Goal: Transaction & Acquisition: Purchase product/service

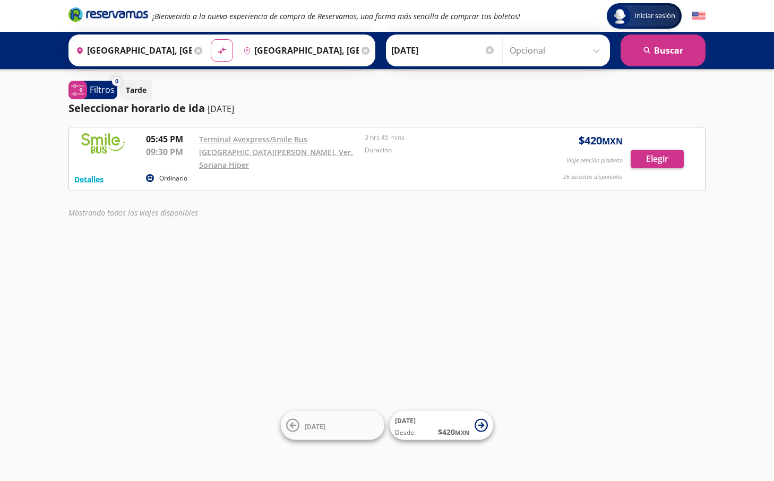
click at [206, 244] on div "Iniciar sesión Iniciar sesión ¡Bienvenido a la nueva experiencia de compra de R…" at bounding box center [387, 240] width 774 height 481
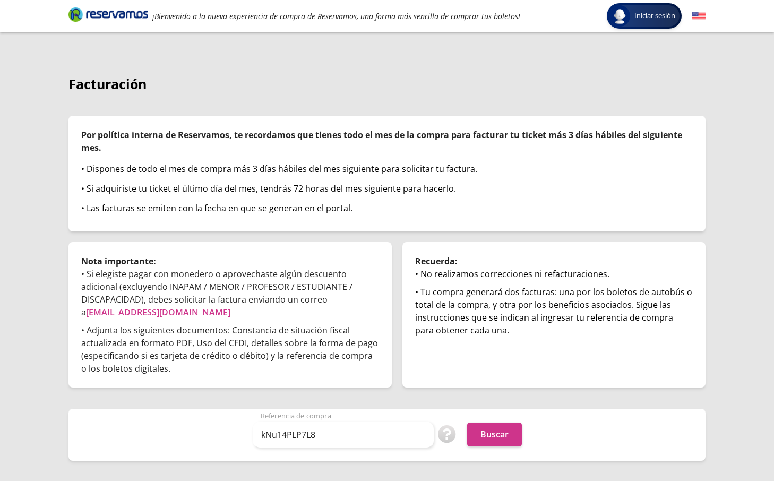
click at [521, 440] on button "Buscar" at bounding box center [494, 434] width 55 height 24
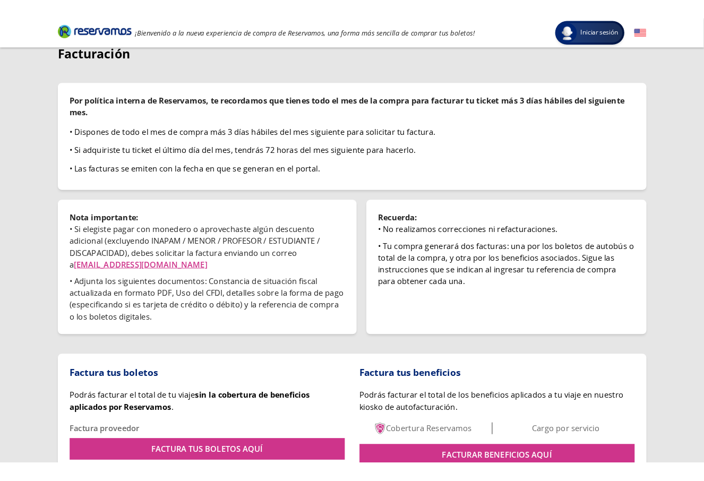
scroll to position [104, 0]
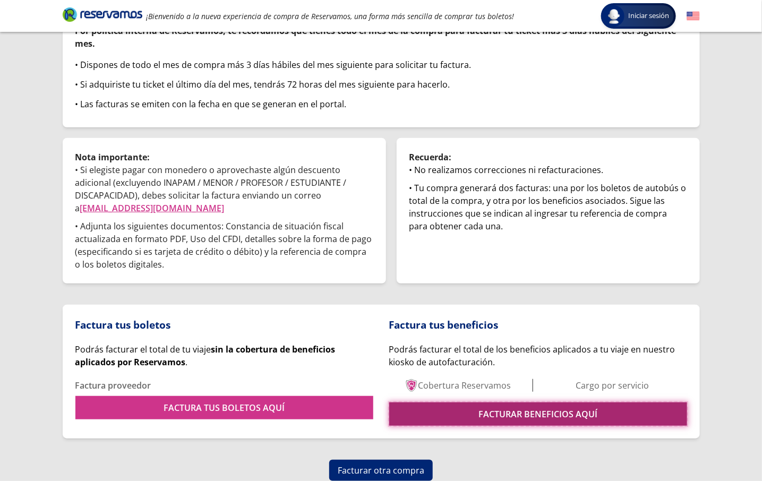
click at [464, 405] on link "FACTURAR BENEFICIOS AQUÍ" at bounding box center [538, 413] width 298 height 23
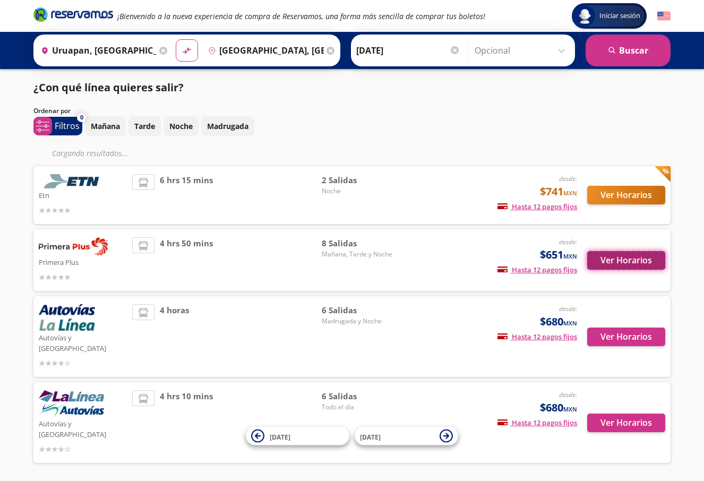
click at [620, 256] on button "Ver Horarios" at bounding box center [626, 260] width 78 height 19
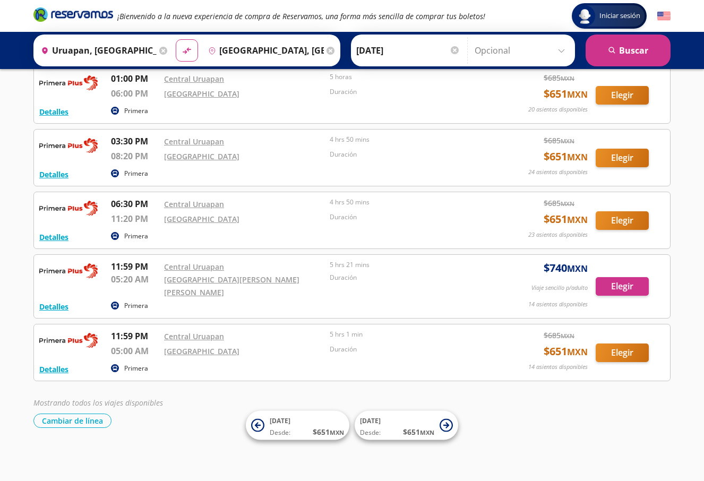
scroll to position [236, 0]
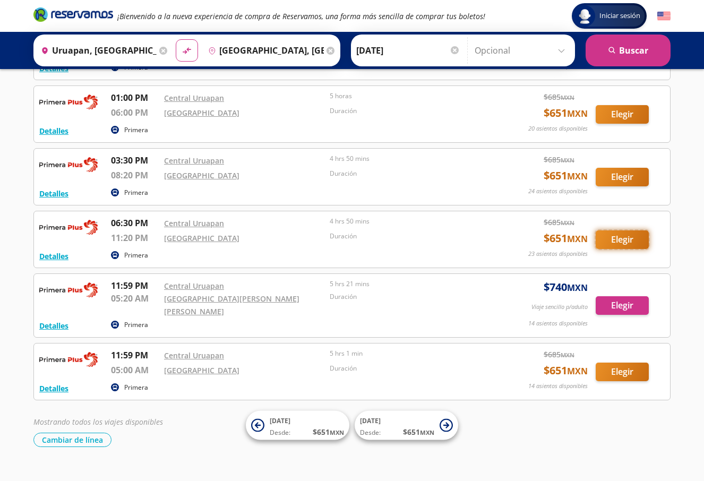
click at [620, 230] on button "Elegir" at bounding box center [621, 239] width 53 height 19
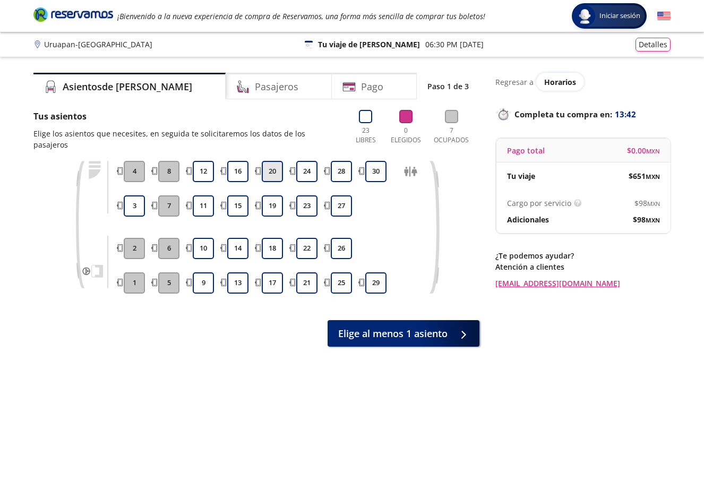
click at [277, 161] on button "20" at bounding box center [272, 171] width 21 height 21
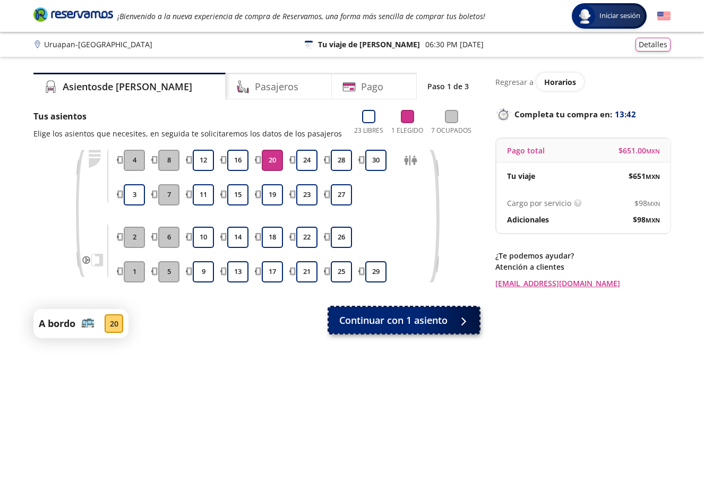
click at [395, 325] on span "Continuar con 1 asiento" at bounding box center [393, 320] width 108 height 14
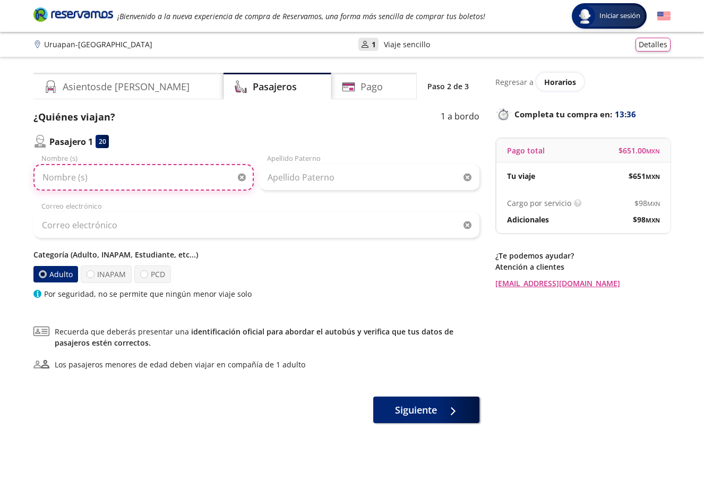
click at [149, 179] on input "Nombre (s)" at bounding box center [143, 177] width 220 height 27
paste input "Salvador Esquivel"
click at [89, 182] on input "Salvador Esquivel" at bounding box center [143, 177] width 220 height 27
type input "Salvador"
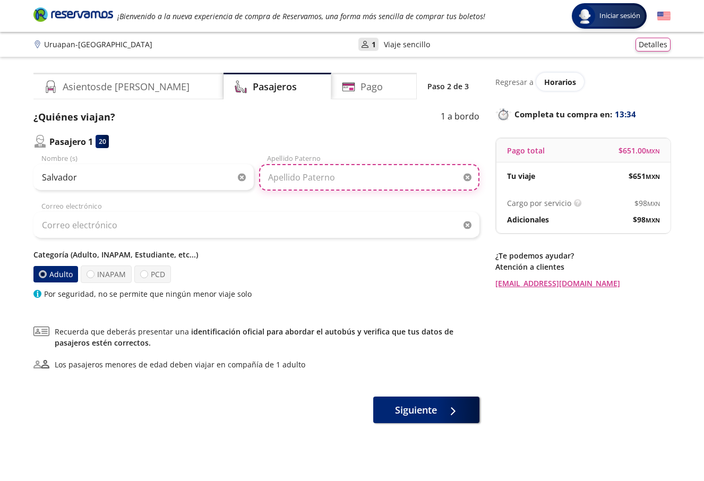
click at [293, 185] on input "Apellido Paterno" at bounding box center [369, 177] width 220 height 27
paste input "Esquivel"
type input "Esquivel"
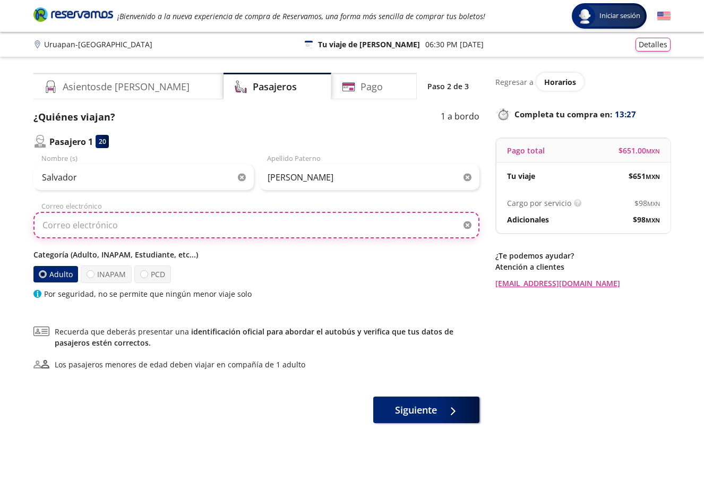
click at [199, 228] on input "Correo electrónico" at bounding box center [256, 225] width 446 height 27
paste input "eucs990119@gmail.com"
type input "eucs990119@gmail.com"
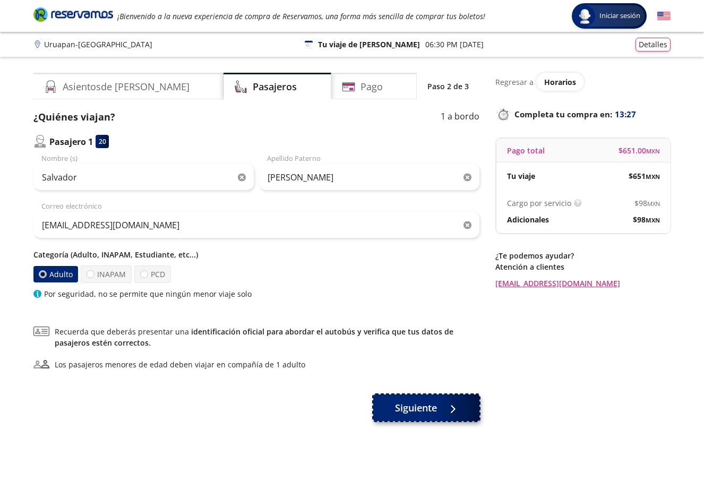
click at [441, 403] on button "Siguiente" at bounding box center [426, 407] width 106 height 27
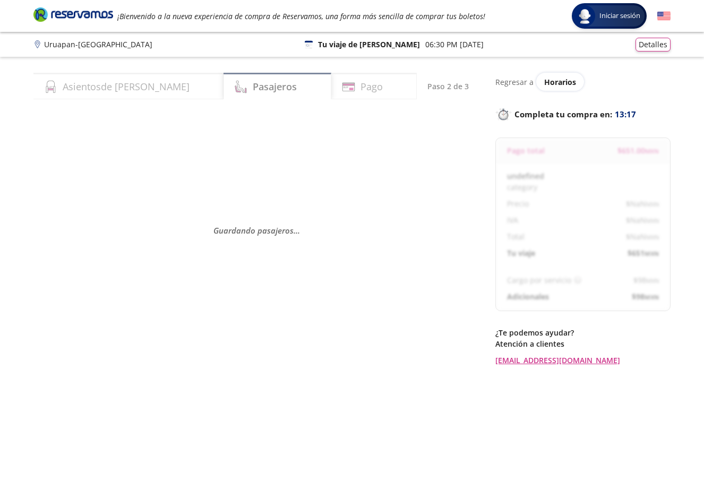
select select "MX"
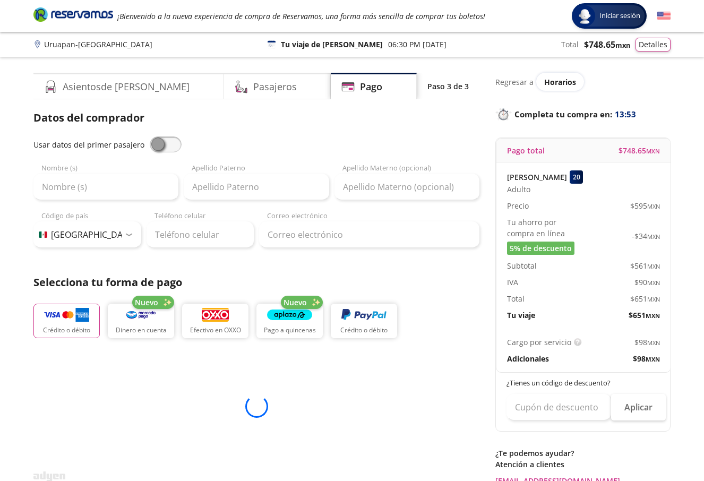
click at [170, 141] on span at bounding box center [166, 144] width 32 height 16
click at [150, 136] on input "checkbox" at bounding box center [150, 136] width 0 height 0
type input "Salvador"
type input "Esquivel"
type input "eucs990119@gmail.com"
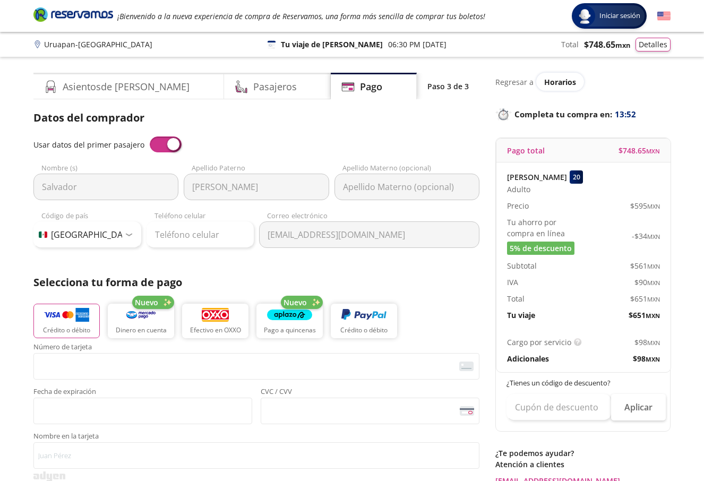
click at [170, 141] on span at bounding box center [166, 144] width 32 height 16
click at [150, 136] on input "checkbox" at bounding box center [150, 136] width 0 height 0
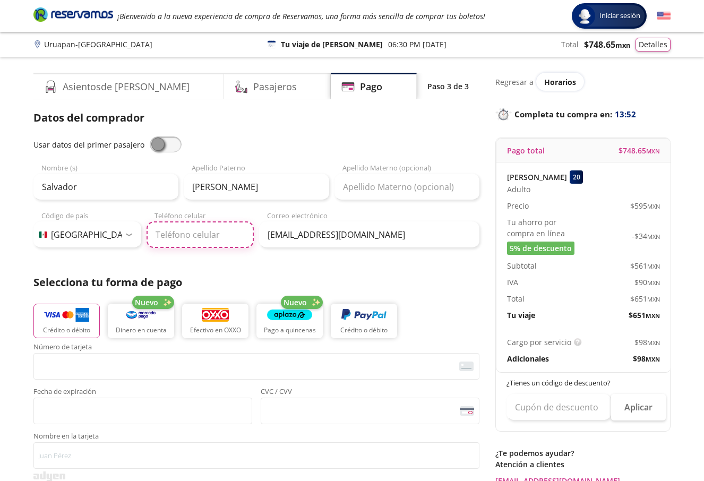
click at [201, 236] on input "Teléfono celular" at bounding box center [200, 234] width 108 height 27
paste input "33 1603 4189"
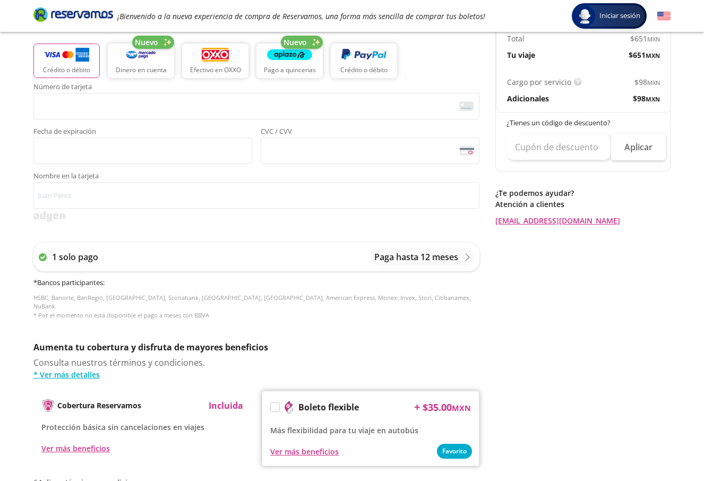
scroll to position [391, 0]
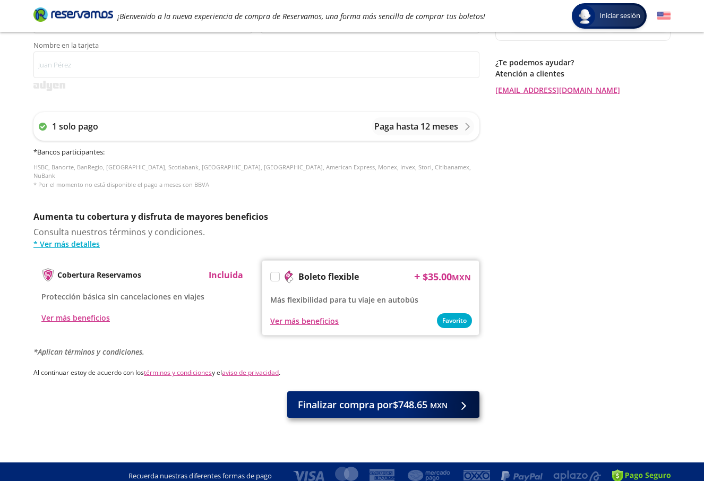
type input "33 1603 4189"
click at [420, 398] on span "Finalizar compra por $748.65 MXN" at bounding box center [373, 405] width 150 height 14
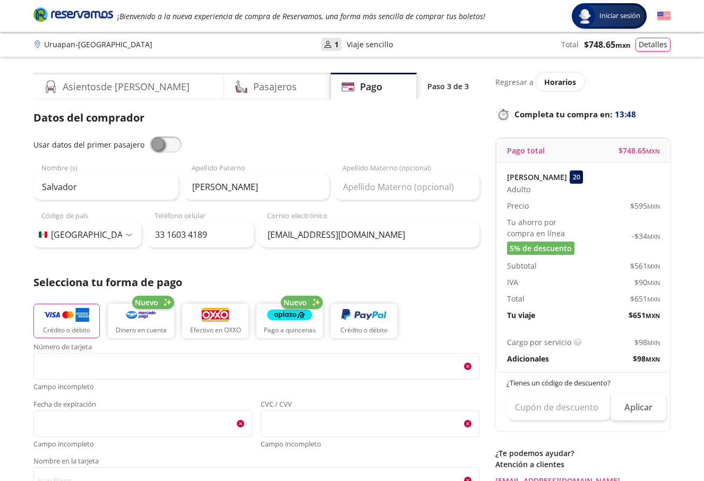
scroll to position [451, 0]
